Goal: Task Accomplishment & Management: Use online tool/utility

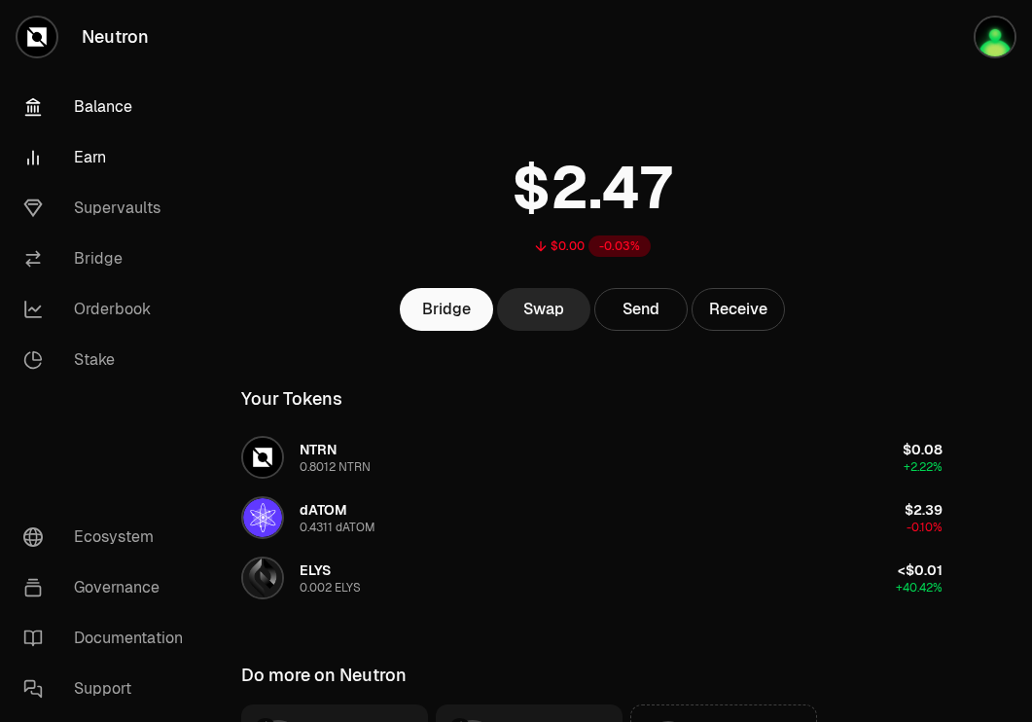
click at [80, 162] on link "Earn" at bounding box center [109, 157] width 202 height 51
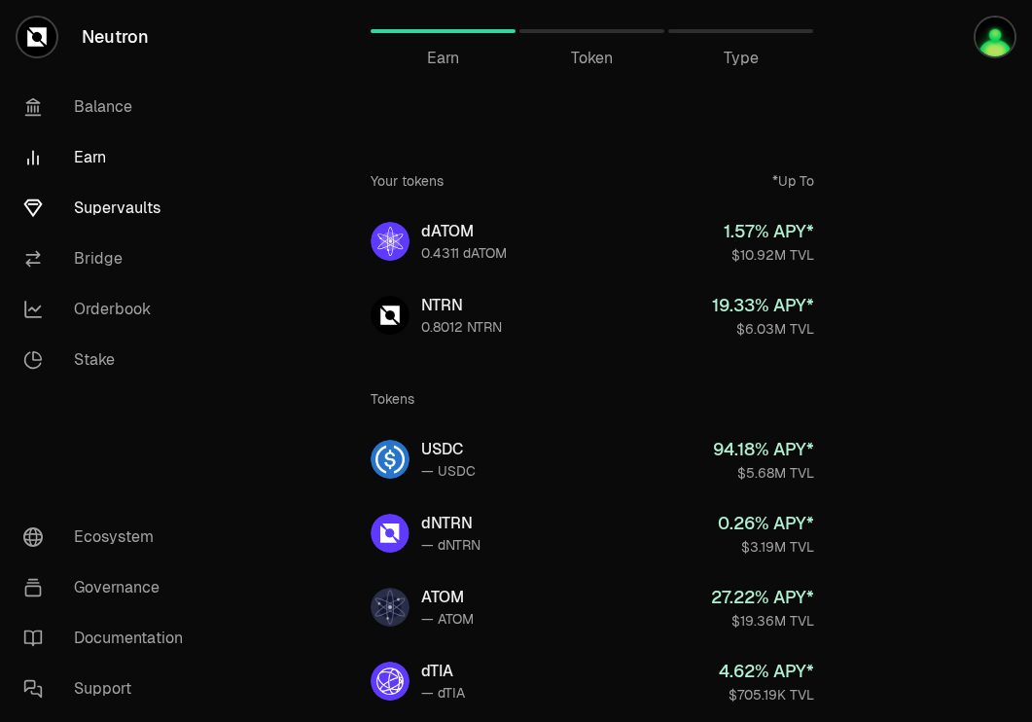
click at [123, 202] on link "Supervaults" at bounding box center [109, 208] width 202 height 51
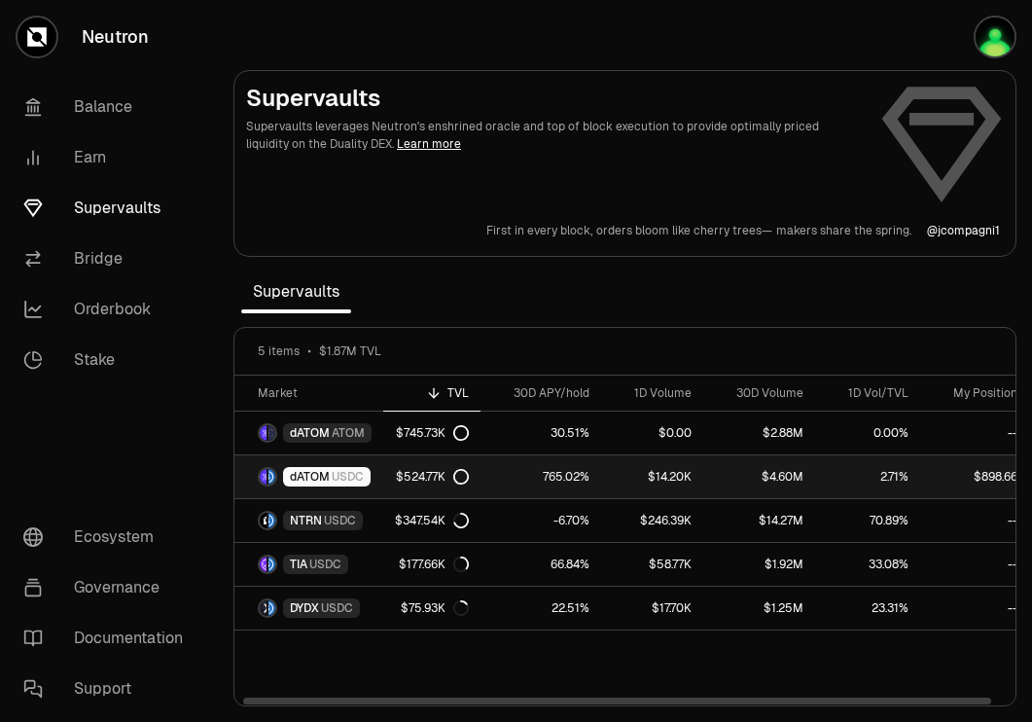
click at [352, 477] on span "USDC" at bounding box center [348, 477] width 32 height 16
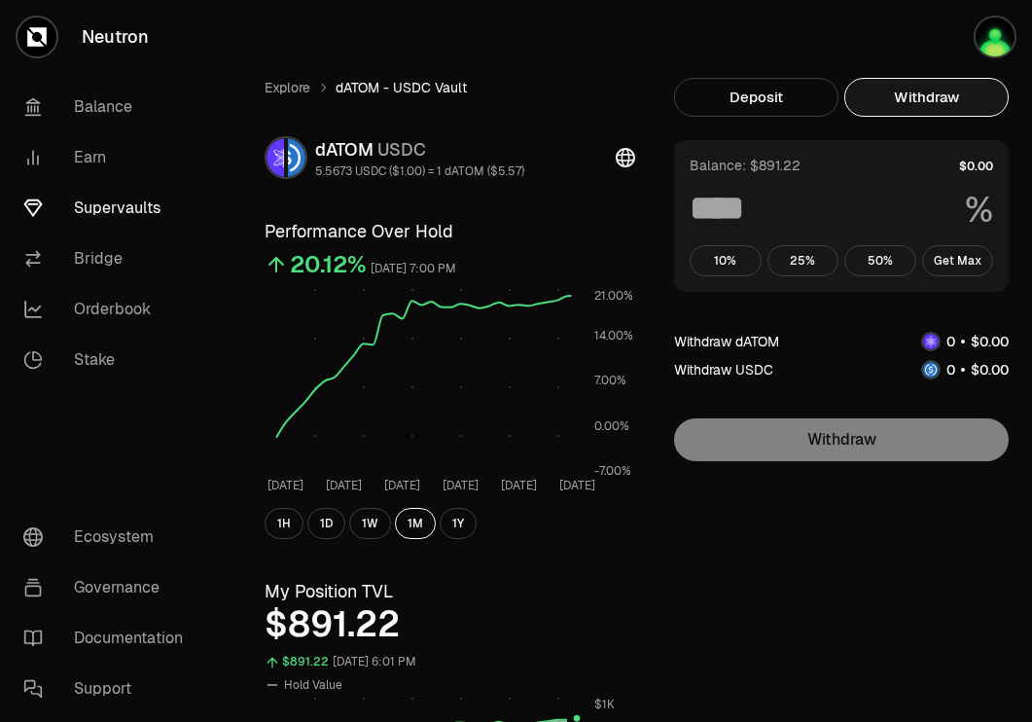
click at [947, 90] on button "Withdraw" at bounding box center [926, 97] width 164 height 39
click at [952, 256] on button "Get Max" at bounding box center [958, 260] width 72 height 31
type input "***"
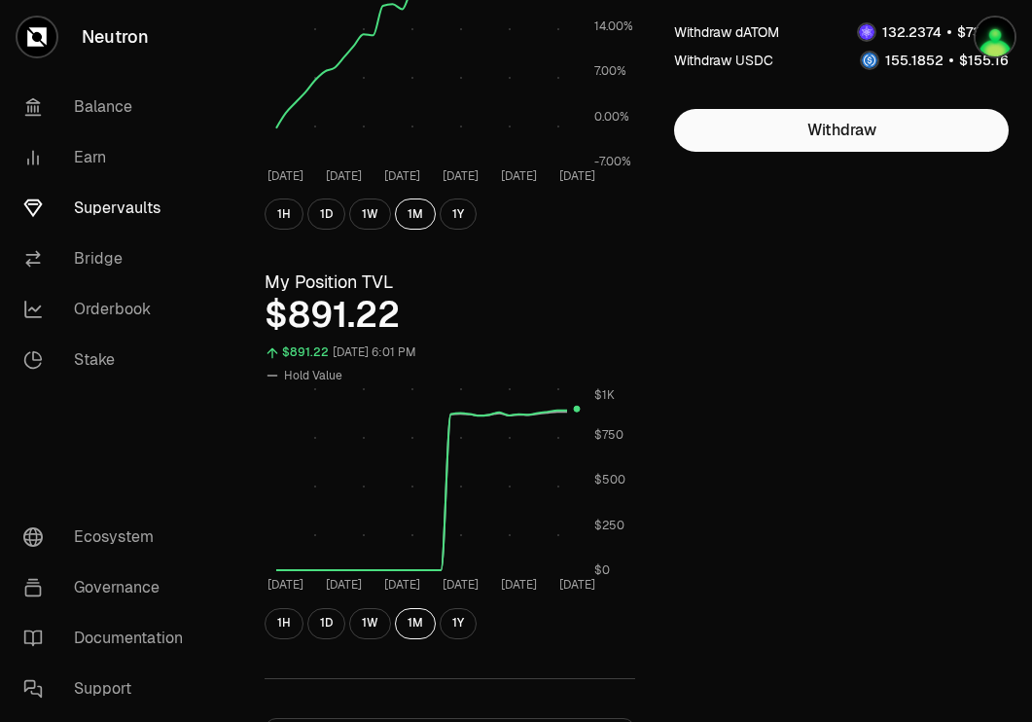
scroll to position [310, 0]
